Goal: Task Accomplishment & Management: Complete application form

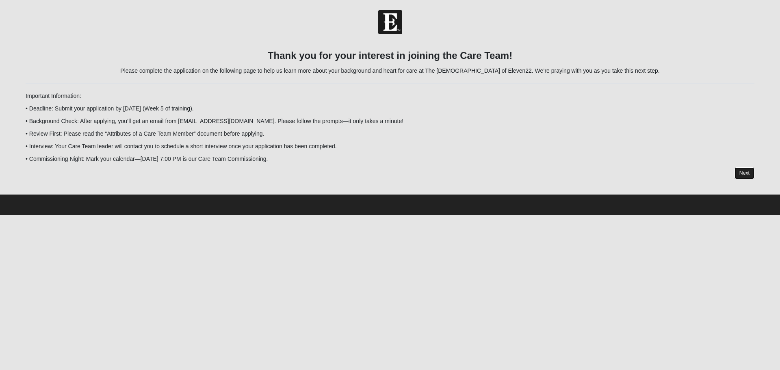
click at [749, 176] on link "Next" at bounding box center [744, 173] width 20 height 12
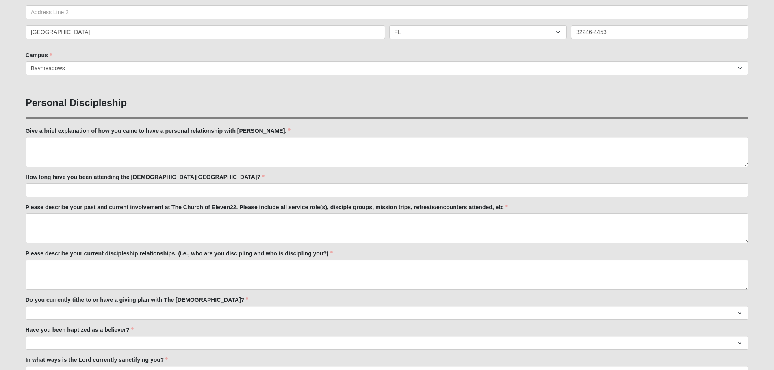
scroll to position [244, 0]
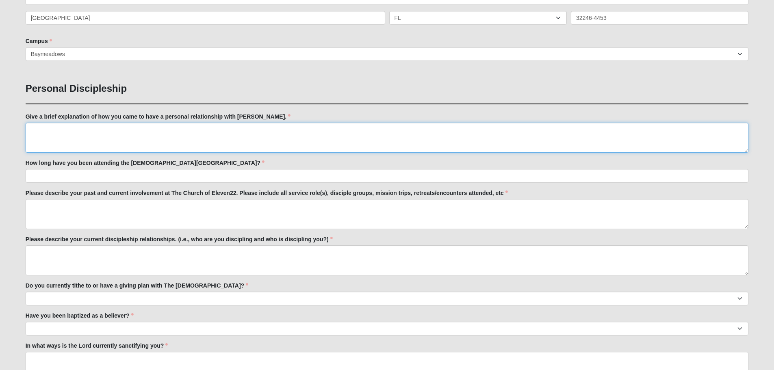
click at [174, 131] on textarea "Give a brief explanation of how you came to have a personal relationship with […" at bounding box center [387, 138] width 723 height 30
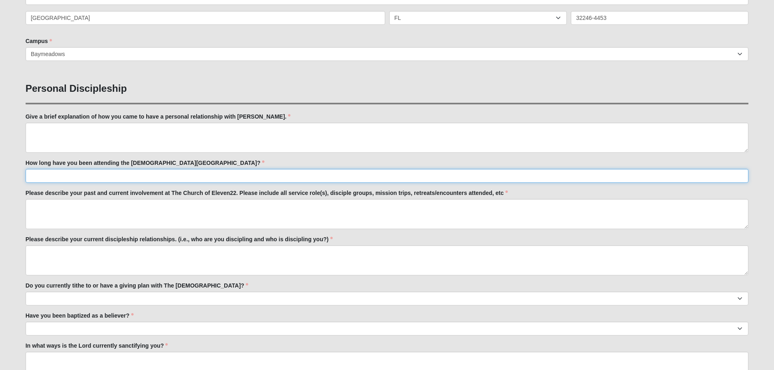
click at [158, 175] on input "How long have you been attending the [DEMOGRAPHIC_DATA][GEOGRAPHIC_DATA]?" at bounding box center [387, 176] width 723 height 14
type input "2"
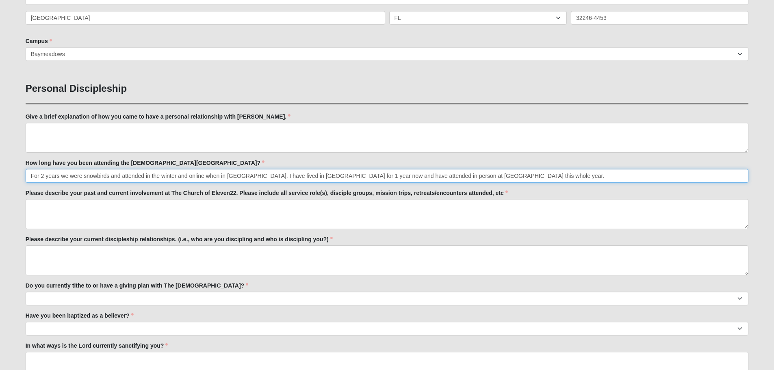
type input "For 2 years we were snowbirds and attended in the winter and online when in [GE…"
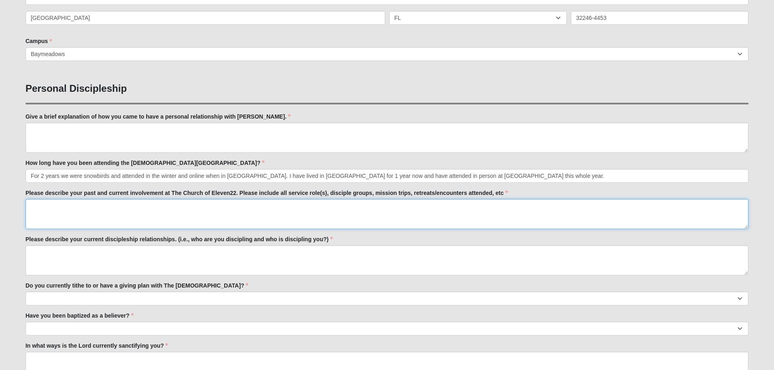
click at [73, 204] on textarea "Please describe your past and current involvement at The Church of Eleven22. Pl…" at bounding box center [387, 214] width 723 height 30
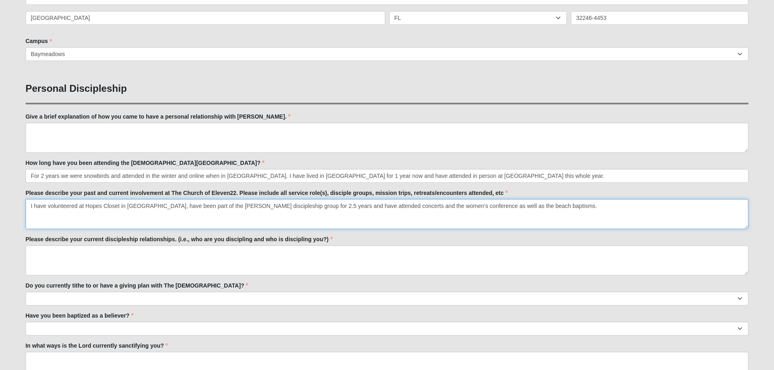
scroll to position [284, 0]
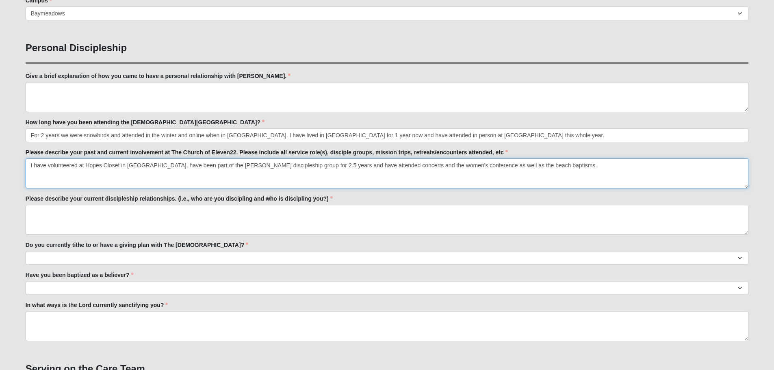
type textarea "I have volunteered at Hopes Closet in [GEOGRAPHIC_DATA], have been part of the …"
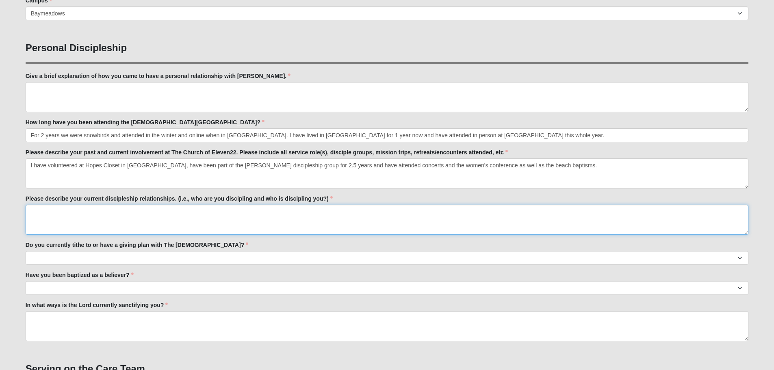
click at [115, 213] on textarea "Please describe your current discipleship relationships. (i.e., who are you dis…" at bounding box center [387, 220] width 723 height 30
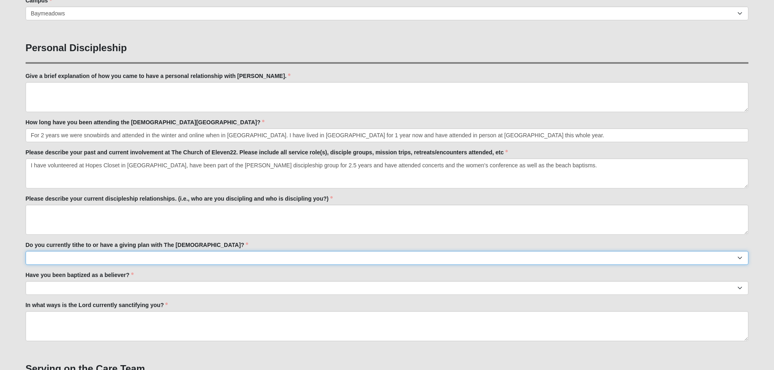
click at [158, 255] on select "No Yes" at bounding box center [387, 258] width 723 height 14
select select "True"
click at [26, 251] on select "No Yes" at bounding box center [387, 258] width 723 height 14
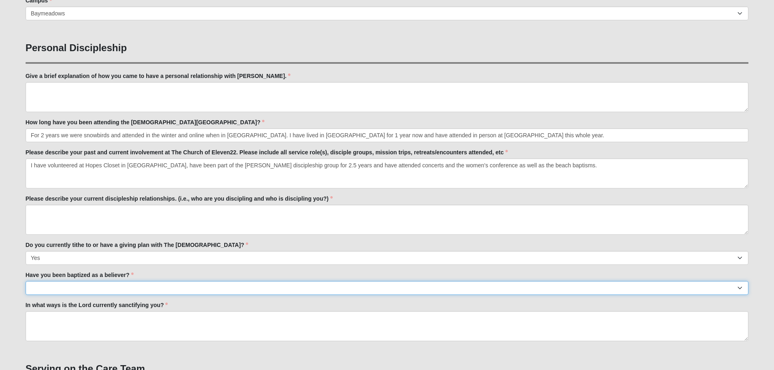
click at [146, 289] on select "No Yes" at bounding box center [387, 288] width 723 height 14
select select "True"
click at [26, 281] on select "No Yes" at bounding box center [387, 288] width 723 height 14
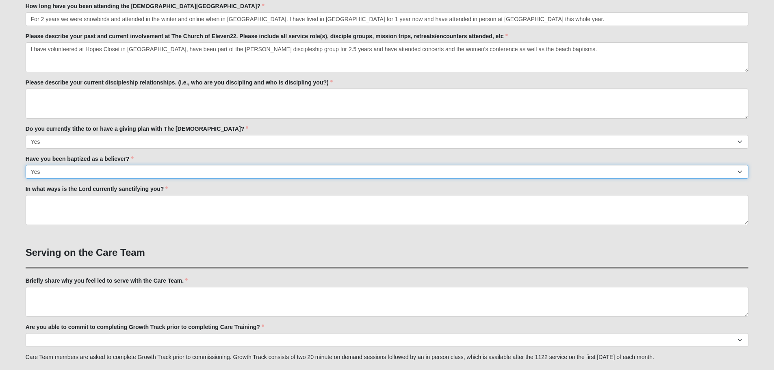
scroll to position [447, 0]
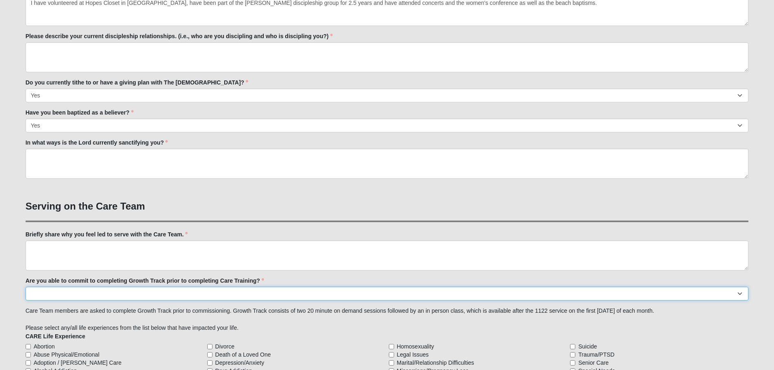
click at [70, 293] on select "Yes No Already Completed" at bounding box center [387, 294] width 723 height 14
select select "Already Completed"
click at [26, 287] on select "Yes No Already Completed" at bounding box center [387, 294] width 723 height 14
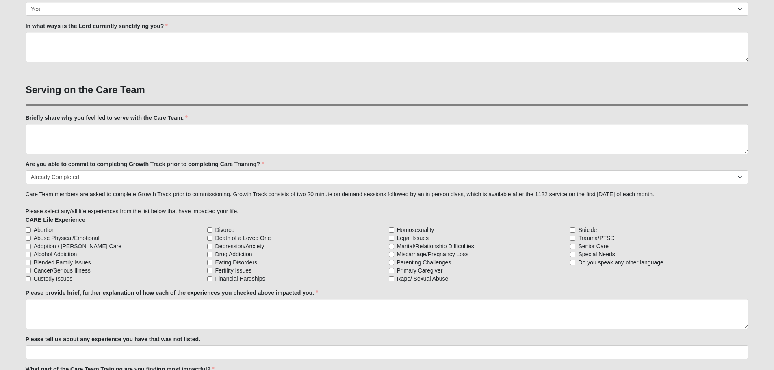
scroll to position [569, 0]
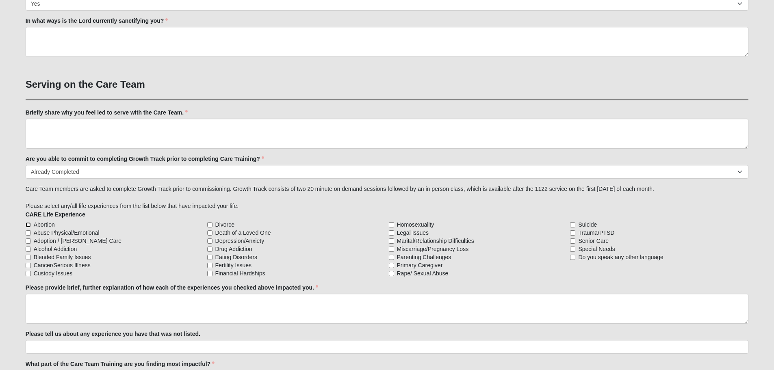
click at [27, 225] on input "Abortion" at bounding box center [28, 224] width 5 height 5
checkbox input "true"
click at [29, 236] on label "Abuse Physical/Emotional" at bounding box center [115, 233] width 178 height 8
click at [29, 236] on input "Abuse Physical/Emotional" at bounding box center [28, 232] width 5 height 5
checkbox input "true"
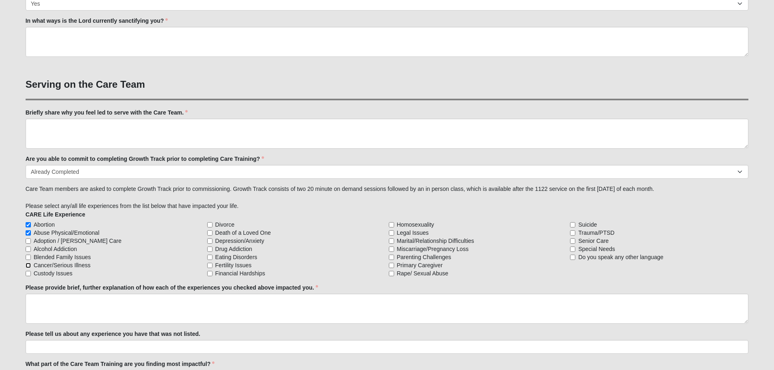
click at [29, 265] on input "Cancer/Serious Illness" at bounding box center [28, 265] width 5 height 5
checkbox input "true"
click at [209, 233] on input "Death of a Loved One" at bounding box center [209, 232] width 5 height 5
checkbox input "true"
click at [209, 240] on input "Depression/Anxiety" at bounding box center [209, 240] width 5 height 5
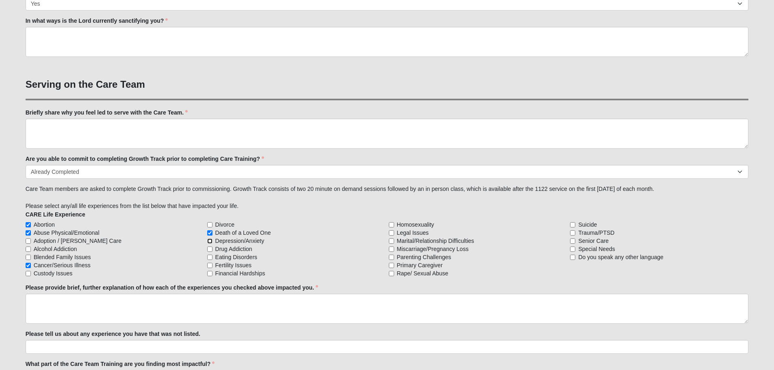
checkbox input "true"
click at [390, 241] on input "Marital/Relationship Difficulties" at bounding box center [391, 240] width 5 height 5
checkbox input "true"
click at [392, 273] on input "Rape/ Sexual Abuse" at bounding box center [391, 273] width 5 height 5
checkbox input "true"
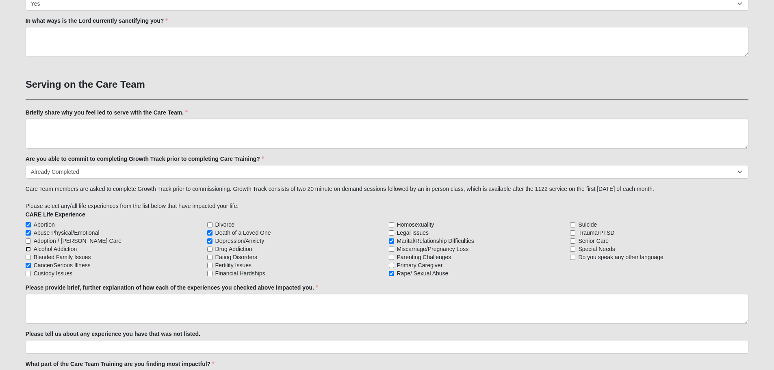
click at [28, 249] on input "Alcohol Addiction" at bounding box center [28, 249] width 5 height 5
checkbox input "true"
click at [209, 273] on input "Financial Hardships" at bounding box center [209, 273] width 5 height 5
checkbox input "true"
click at [210, 225] on input "Divorce" at bounding box center [209, 224] width 5 height 5
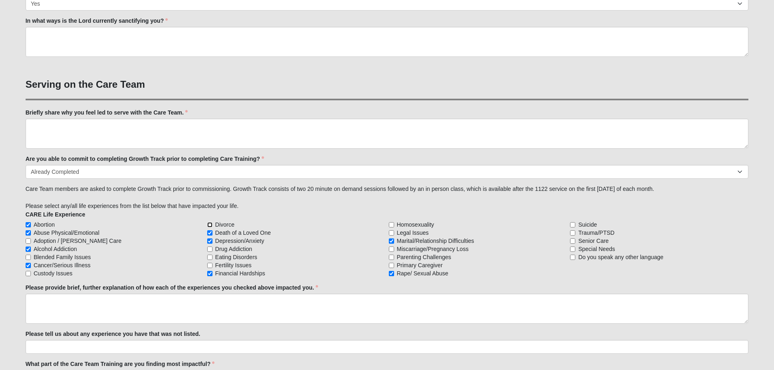
checkbox input "true"
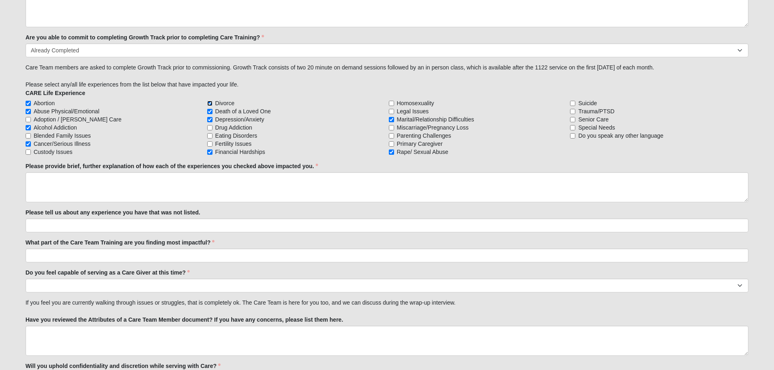
scroll to position [690, 0]
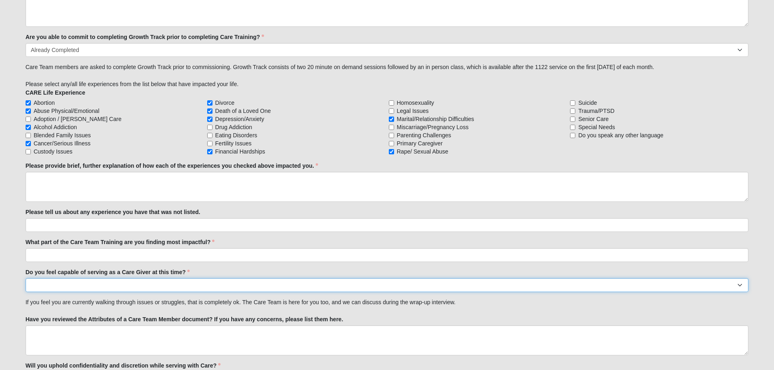
click at [191, 285] on select "No Yes" at bounding box center [387, 285] width 723 height 14
select select "True"
click at [26, 278] on select "No Yes" at bounding box center [387, 285] width 723 height 14
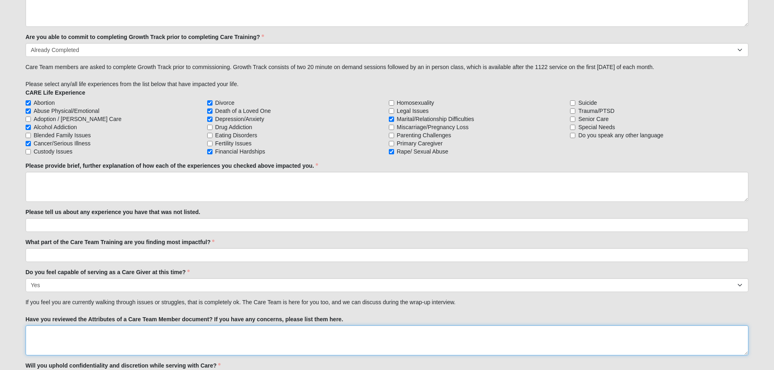
click at [104, 331] on textarea "Have you reviewed the Attributes of a Care Team Member document? If you have an…" at bounding box center [387, 340] width 723 height 30
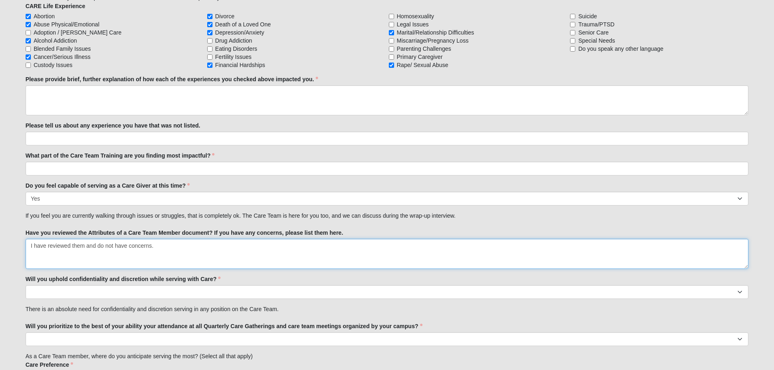
scroll to position [812, 0]
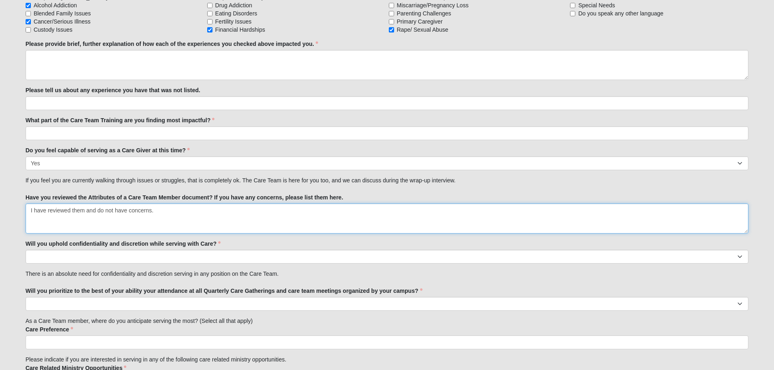
type textarea "I have reviewed them and do not have concerns."
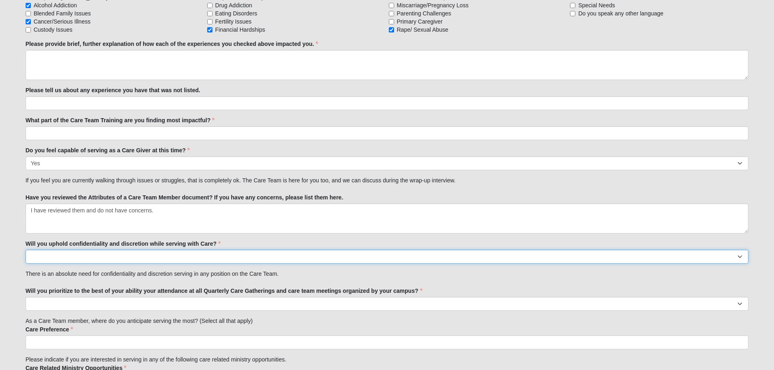
click at [144, 257] on select "No Yes" at bounding box center [387, 257] width 723 height 14
select select "True"
click at [26, 250] on select "No Yes" at bounding box center [387, 257] width 723 height 14
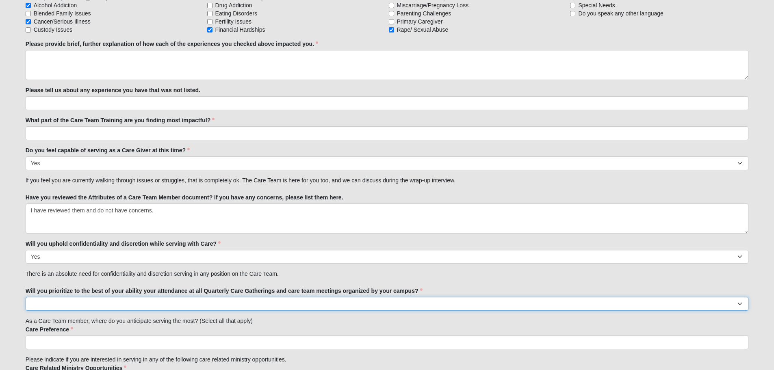
click at [102, 305] on select "No Yes" at bounding box center [387, 304] width 723 height 14
select select "True"
click at [26, 297] on select "No Yes" at bounding box center [387, 304] width 723 height 14
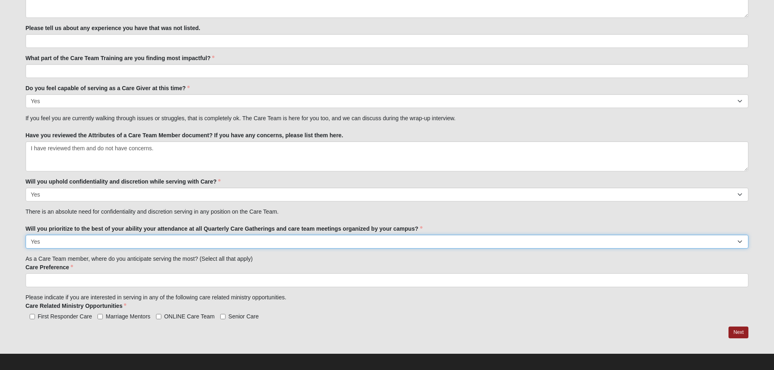
scroll to position [879, 0]
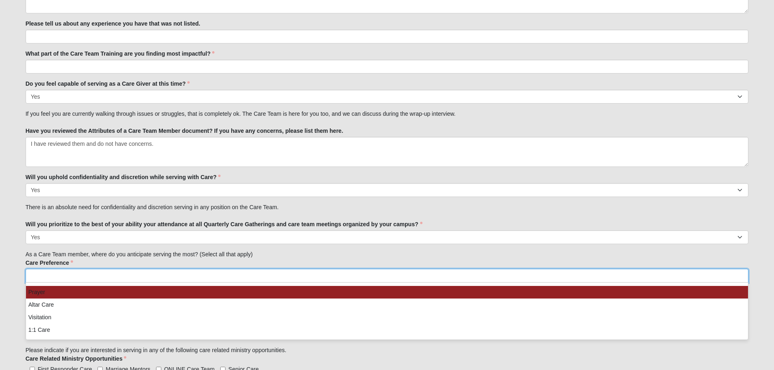
click at [129, 273] on ul at bounding box center [387, 276] width 723 height 14
click at [100, 294] on li "Prayer" at bounding box center [387, 292] width 722 height 13
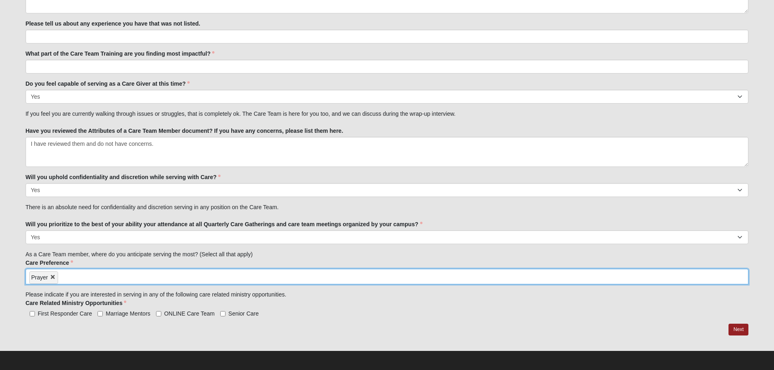
click at [95, 278] on input "search" at bounding box center [92, 275] width 69 height 13
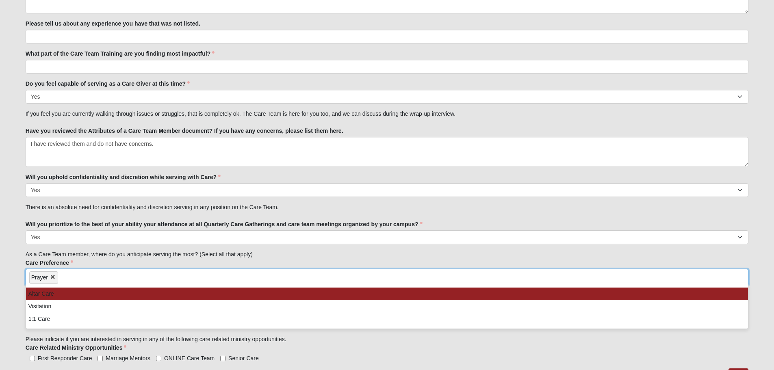
click at [69, 294] on li "Altar Care" at bounding box center [387, 294] width 722 height 13
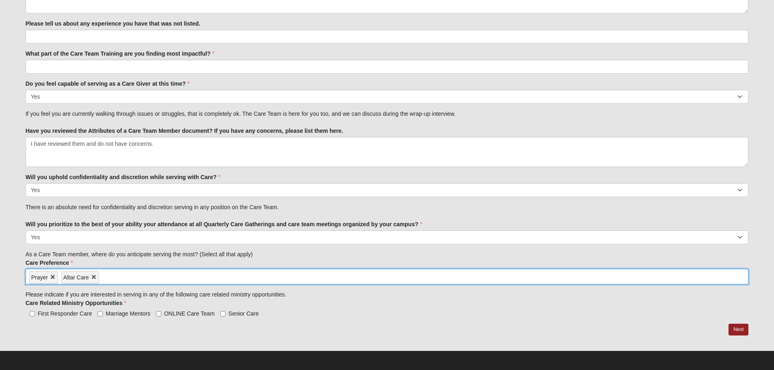
click at [118, 279] on input "search" at bounding box center [133, 275] width 69 height 13
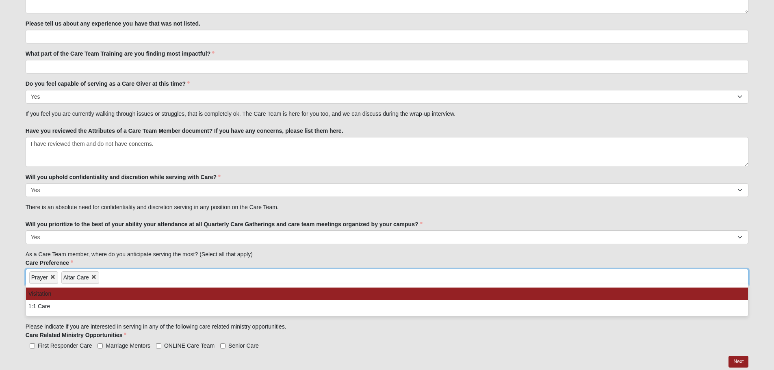
click at [99, 293] on li "Visitation" at bounding box center [387, 294] width 722 height 13
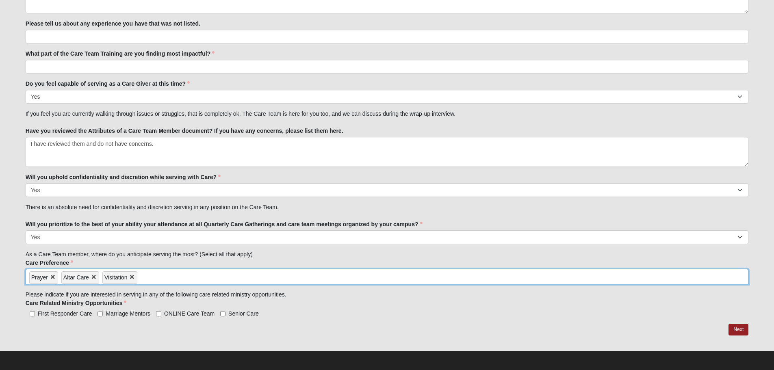
click at [147, 279] on input "search" at bounding box center [171, 275] width 69 height 13
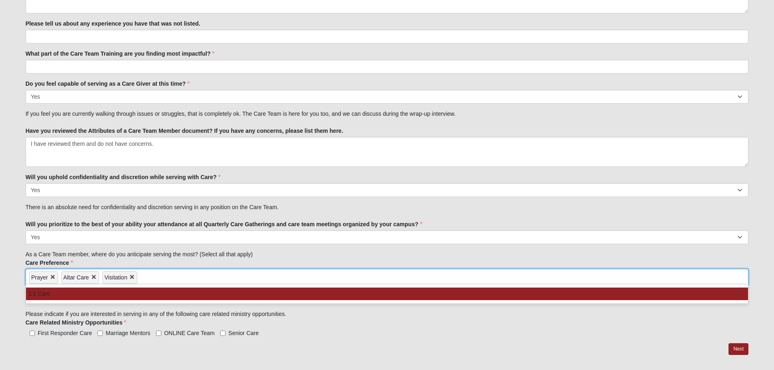
click at [138, 294] on li "1:1 Care" at bounding box center [387, 294] width 722 height 13
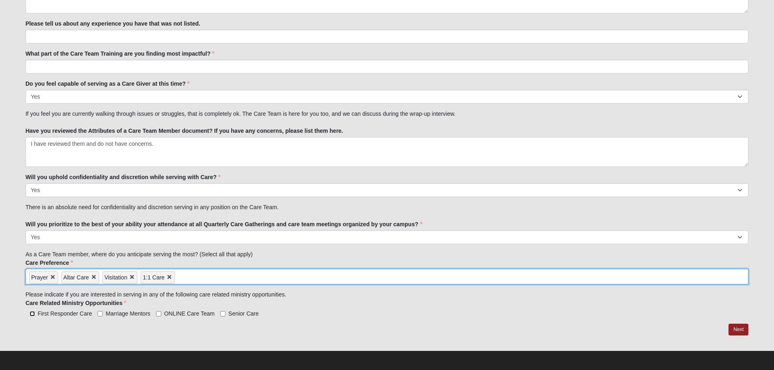
click at [33, 314] on input "First Responder Care" at bounding box center [32, 313] width 5 height 5
checkbox input "true"
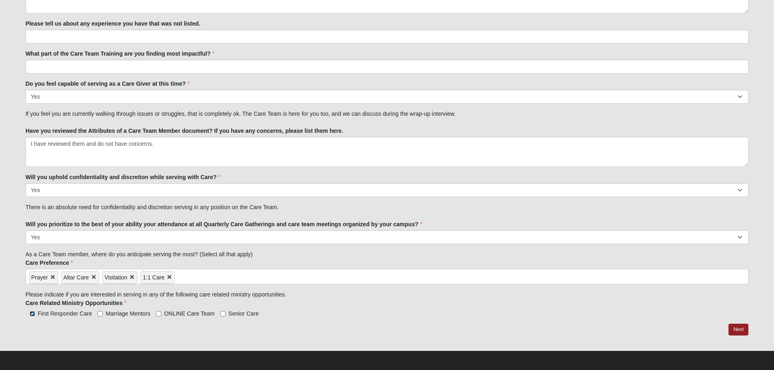
scroll to position [881, 0]
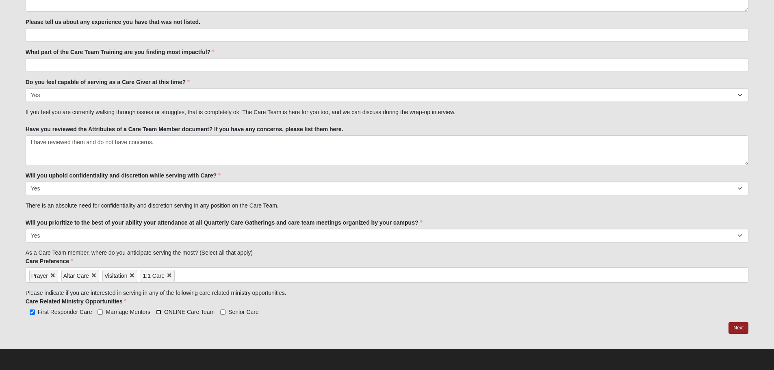
click at [158, 312] on input "ONLINE Care Team" at bounding box center [158, 311] width 5 height 5
checkbox input "true"
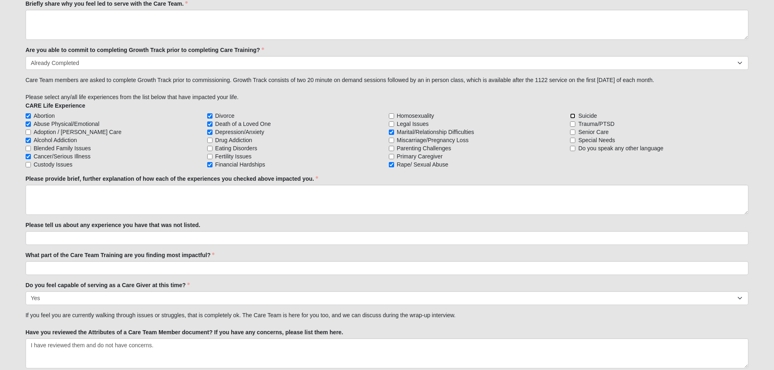
click at [574, 115] on input "Suicide" at bounding box center [572, 115] width 5 height 5
checkbox input "true"
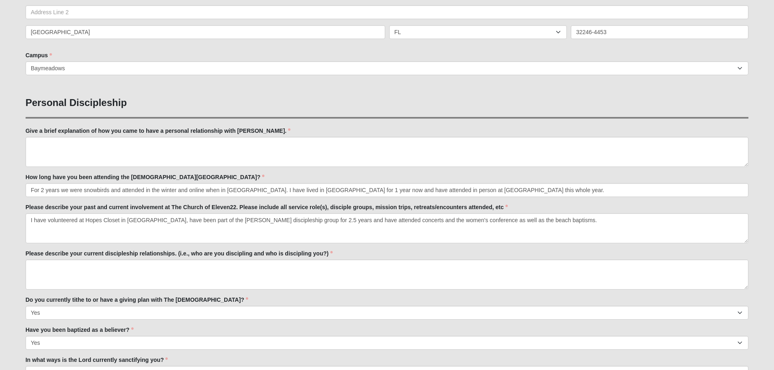
scroll to position [244, 0]
